Goal: Information Seeking & Learning: Learn about a topic

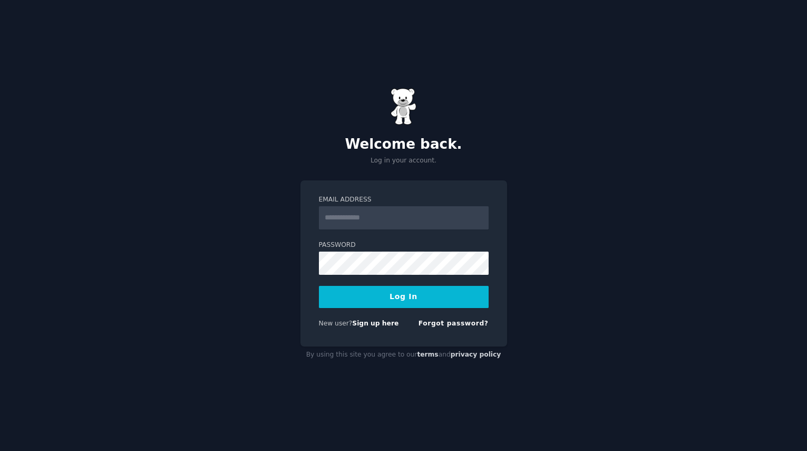
click at [414, 215] on input "Email Address" at bounding box center [404, 217] width 170 height 23
type input "**********"
click at [394, 297] on button "Log In" at bounding box center [404, 297] width 170 height 22
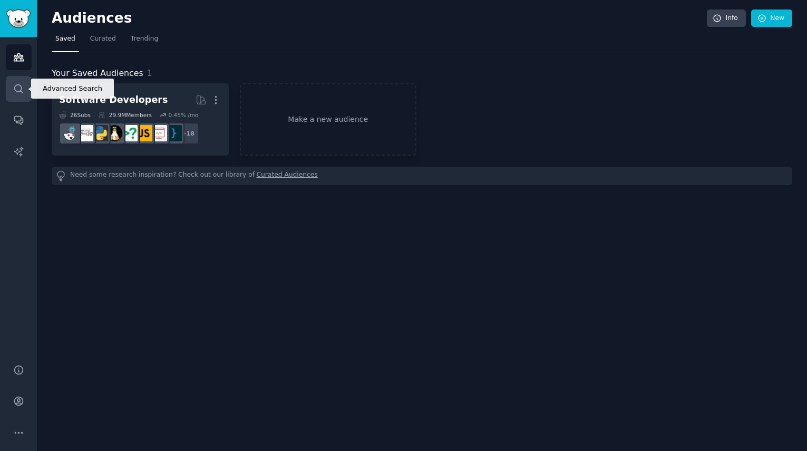
click at [21, 87] on icon "Sidebar" at bounding box center [18, 88] width 11 height 11
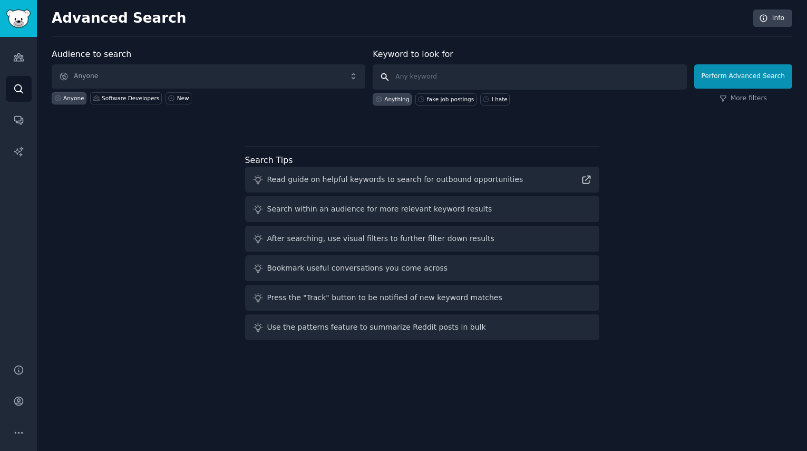
click at [427, 73] on input "text" at bounding box center [530, 76] width 314 height 25
type input "imposter"
click button "Perform Advanced Search" at bounding box center [743, 76] width 98 height 24
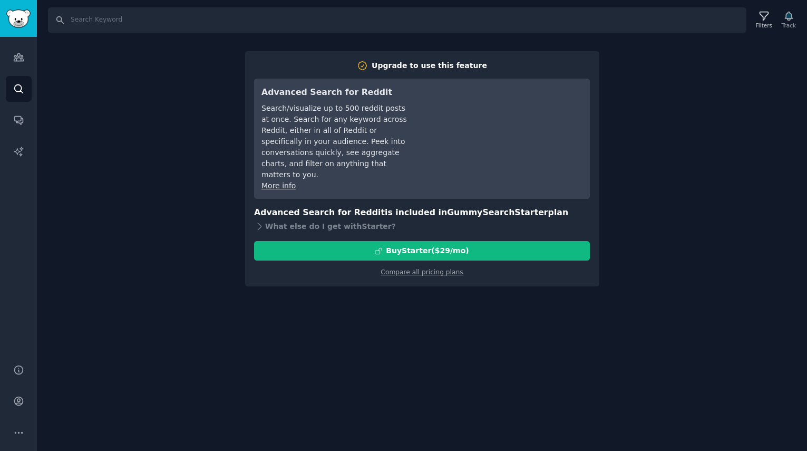
click at [664, 82] on div "Search Filters Track Upgrade to use this feature Advanced Search for Reddit Sea…" at bounding box center [422, 225] width 770 height 451
click at [14, 57] on icon "Sidebar" at bounding box center [18, 57] width 11 height 11
